Goal: Task Accomplishment & Management: Use online tool/utility

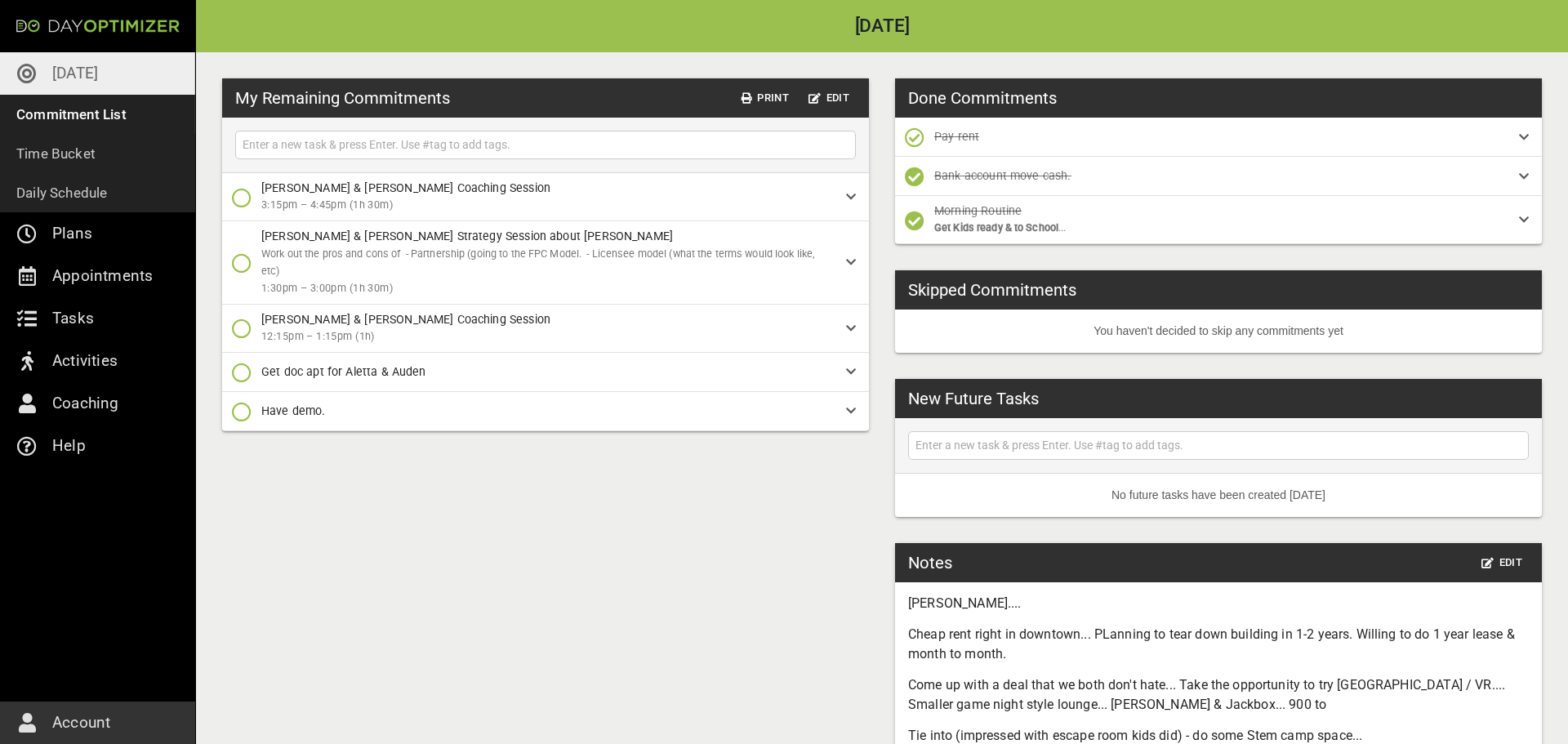
click at [245, 199] on icon "button" at bounding box center [241, 197] width 20 height 20
click at [254, 272] on span "Done" at bounding box center [275, 266] width 89 height 20
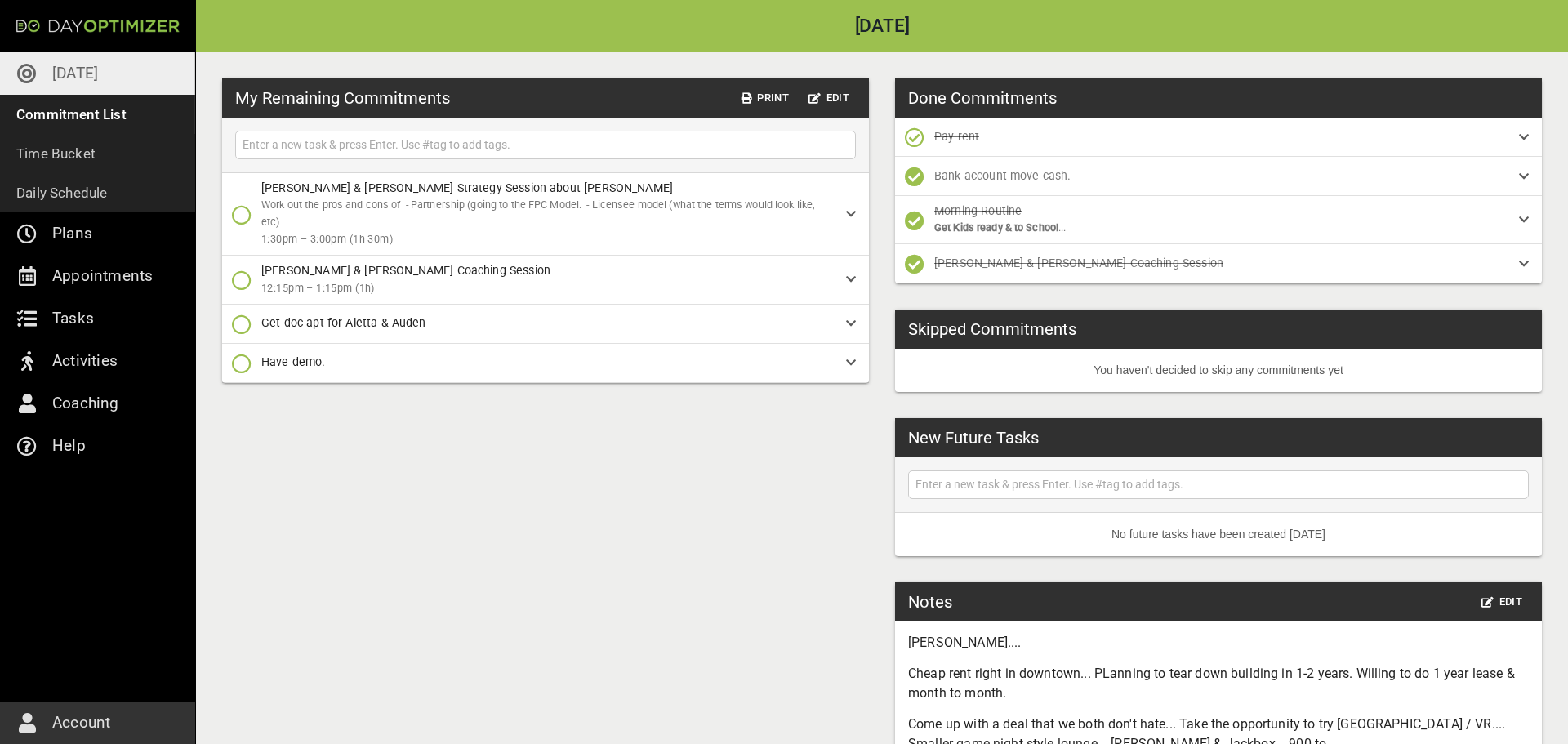
click at [244, 363] on icon "button" at bounding box center [241, 363] width 20 height 20
click at [244, 463] on icon "button" at bounding box center [241, 464] width 20 height 20
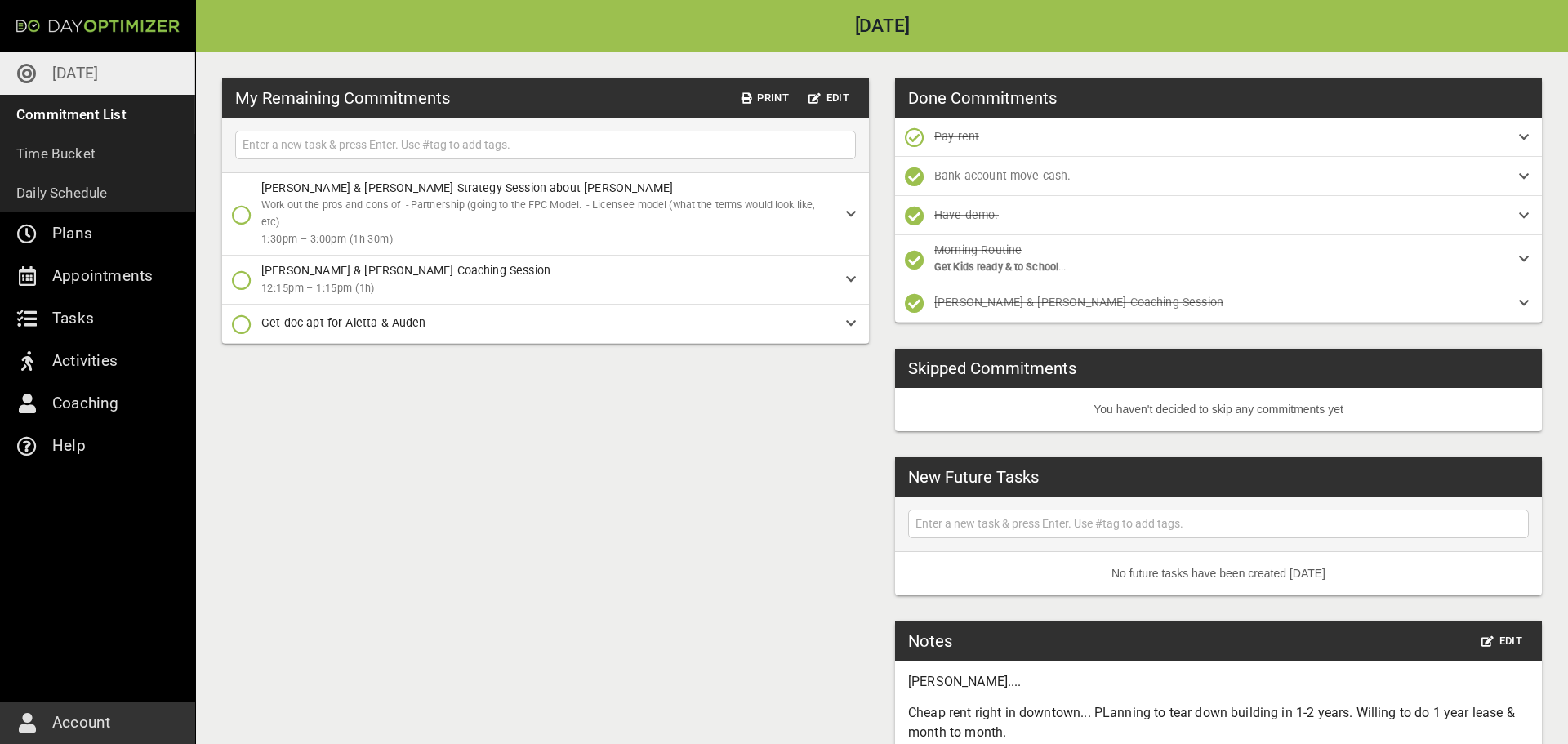
click at [238, 276] on icon "button" at bounding box center [241, 280] width 20 height 20
click at [249, 345] on icon "button" at bounding box center [241, 349] width 20 height 20
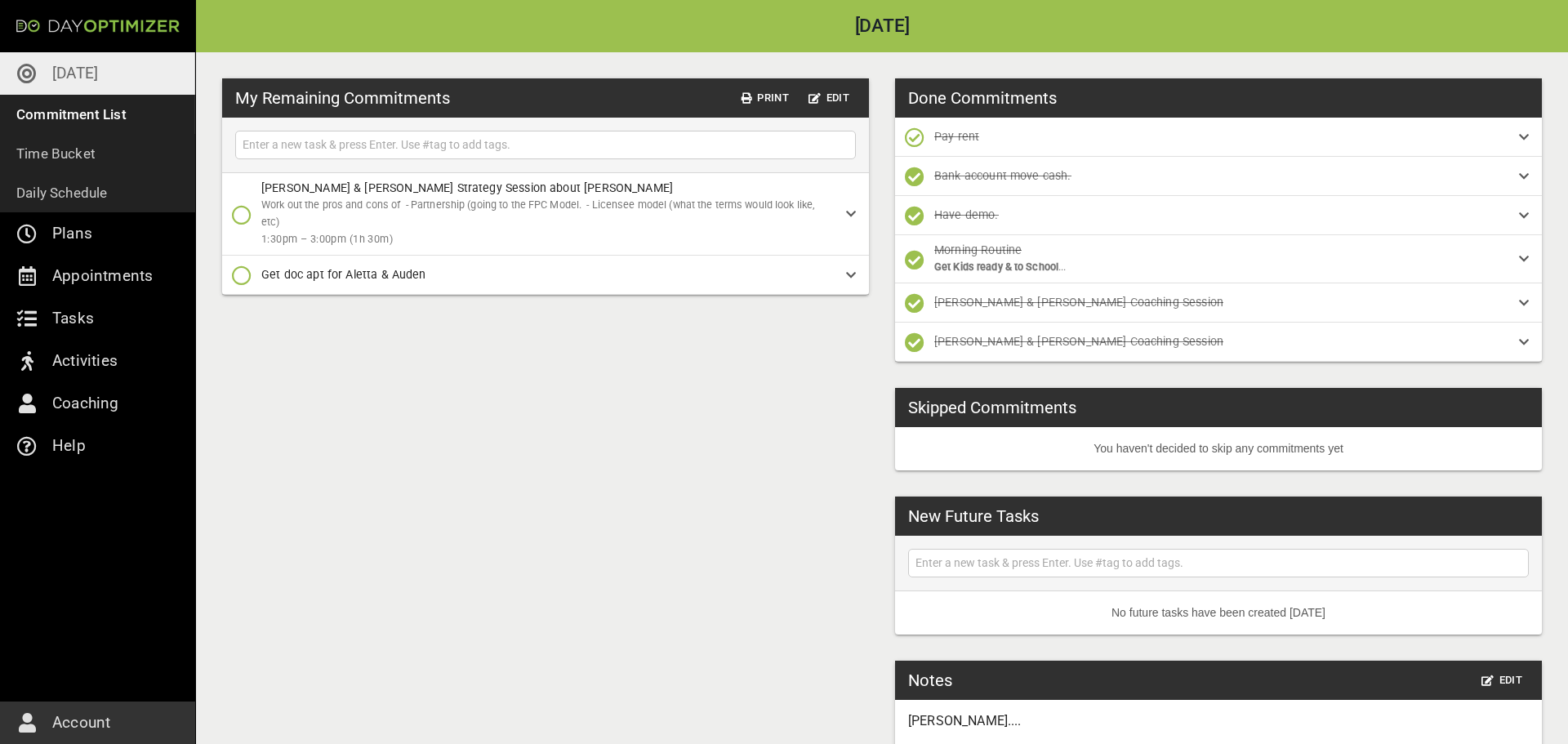
click at [244, 216] on icon "button" at bounding box center [241, 214] width 20 height 20
click at [246, 283] on icon "button" at bounding box center [241, 283] width 20 height 20
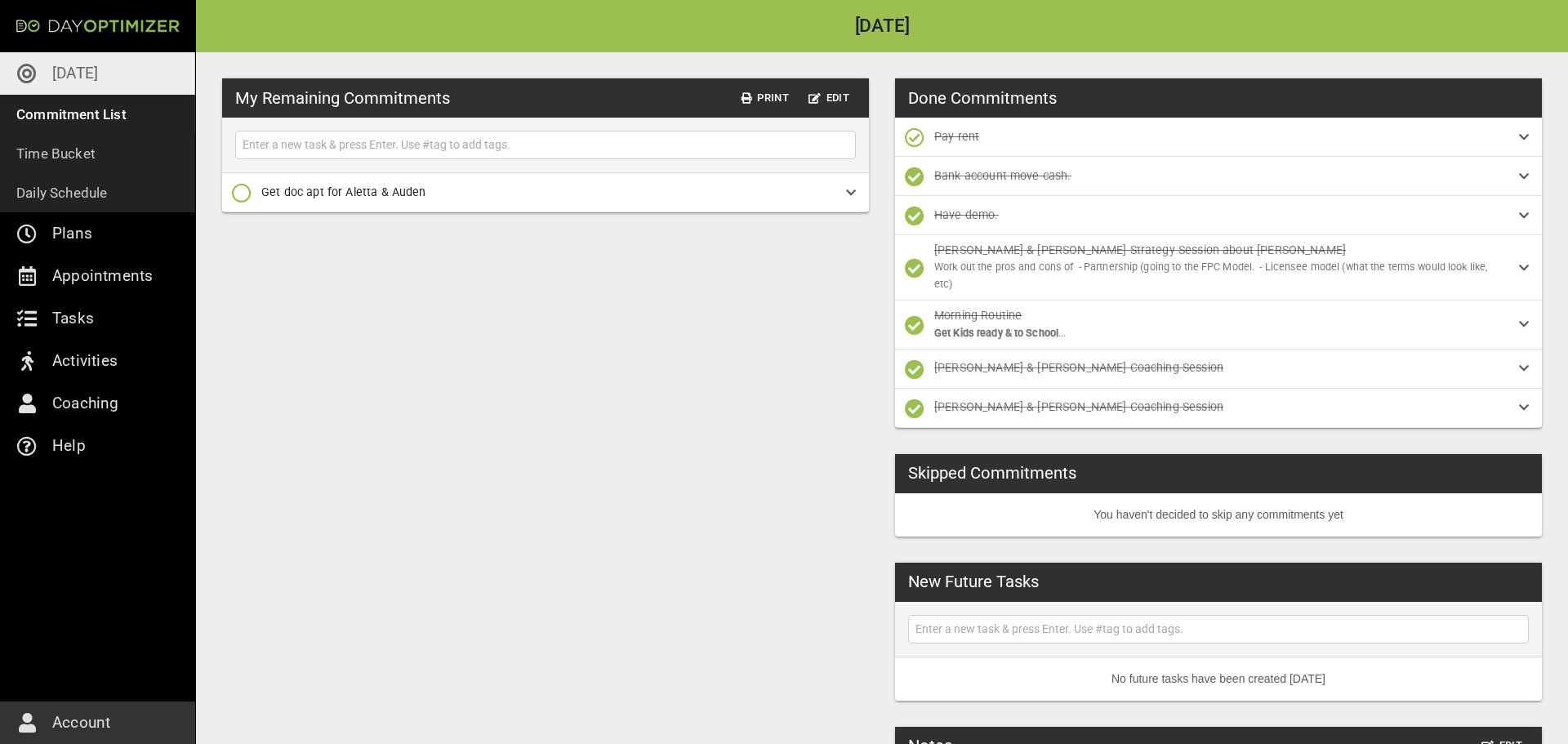
click at [240, 194] on icon "button" at bounding box center [241, 192] width 20 height 20
click at [247, 256] on icon "button" at bounding box center [241, 261] width 20 height 20
